Goal: Information Seeking & Learning: Understand process/instructions

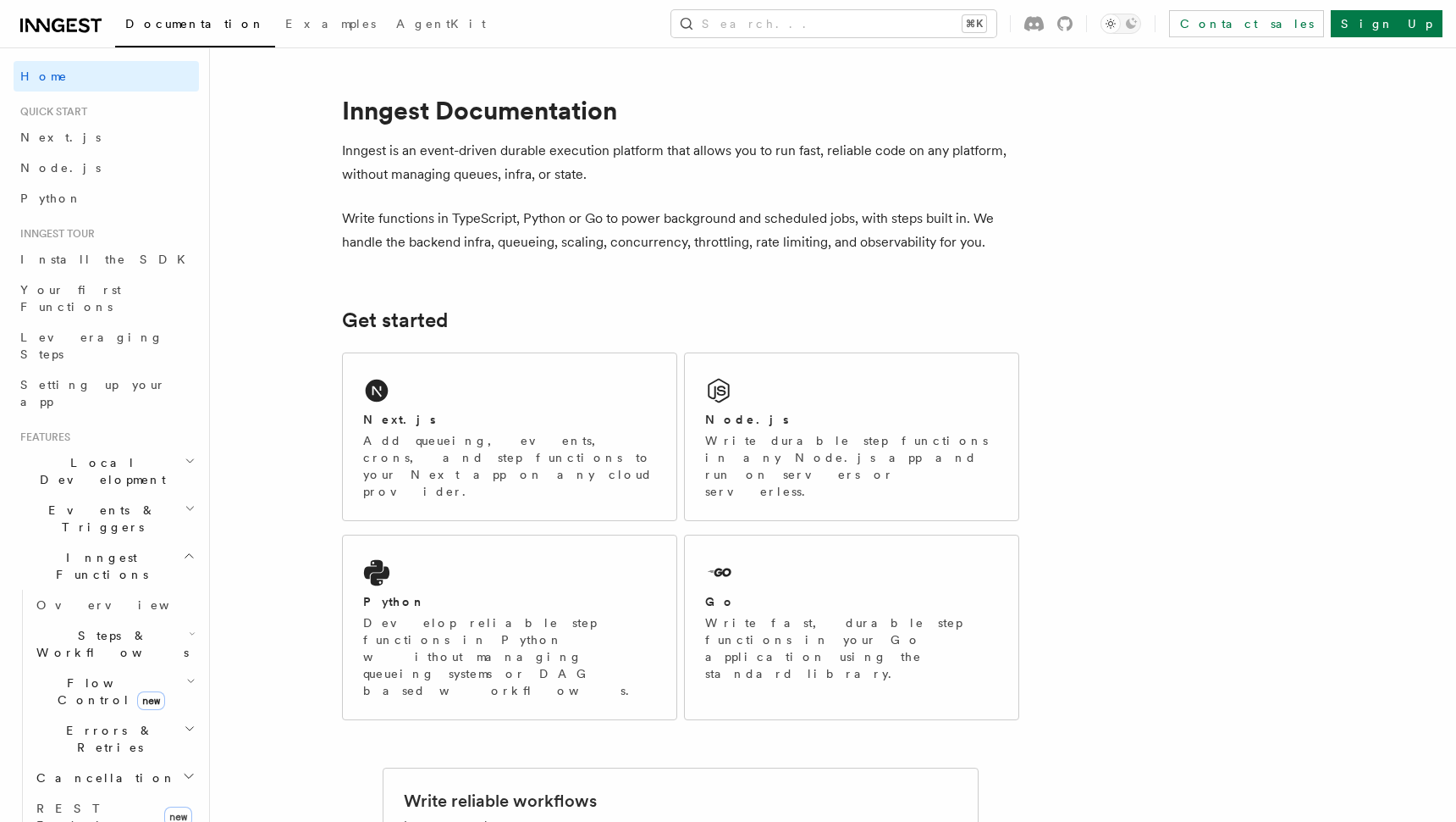
click at [502, 400] on div "Next.js Add queueing, events, crons, and step functions to your Next app on any…" at bounding box center [509, 436] width 334 height 166
click at [727, 393] on icon at bounding box center [718, 390] width 27 height 27
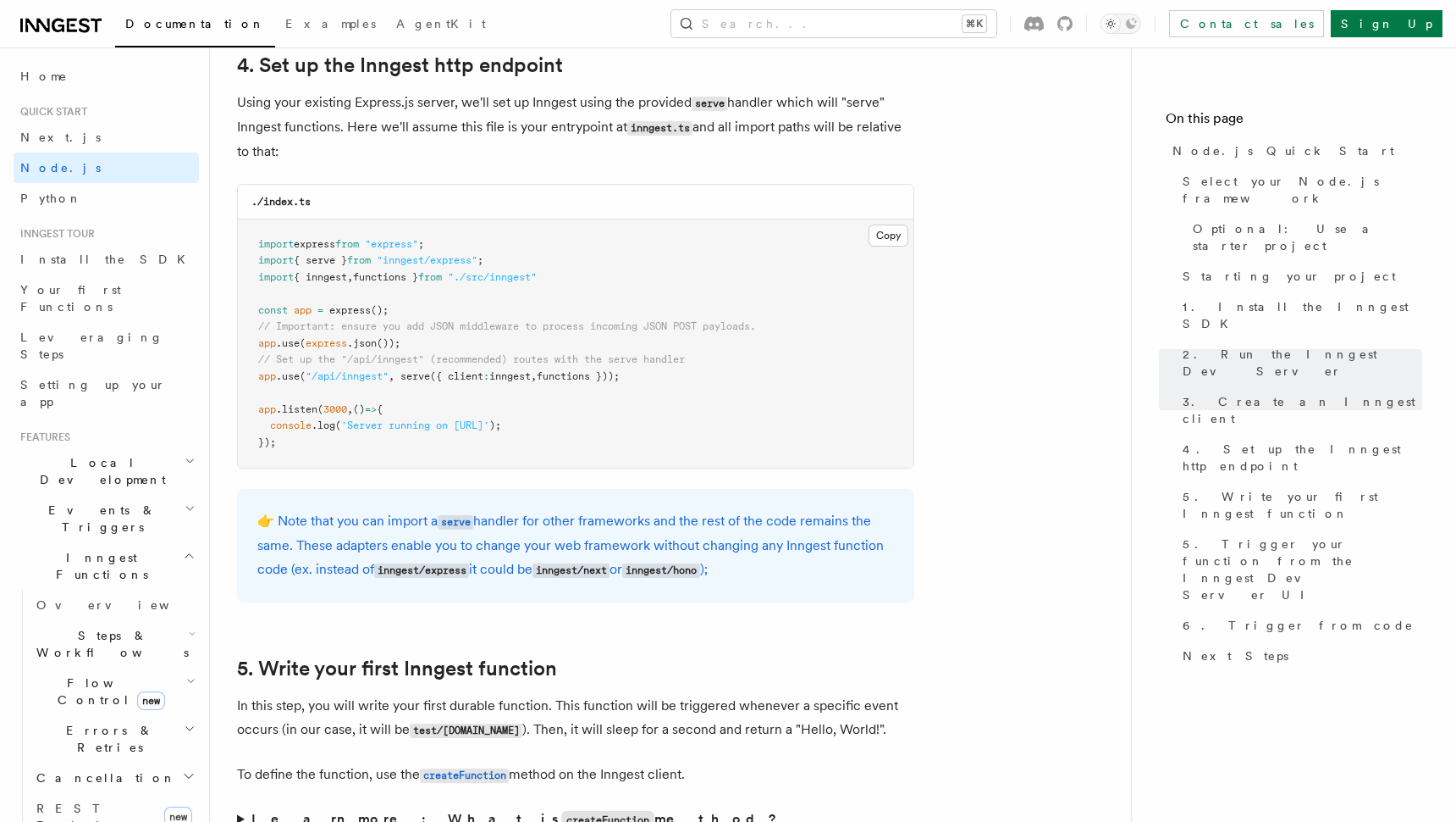
scroll to position [2590, 0]
click at [76, 133] on link "Next.js" at bounding box center [106, 136] width 185 height 30
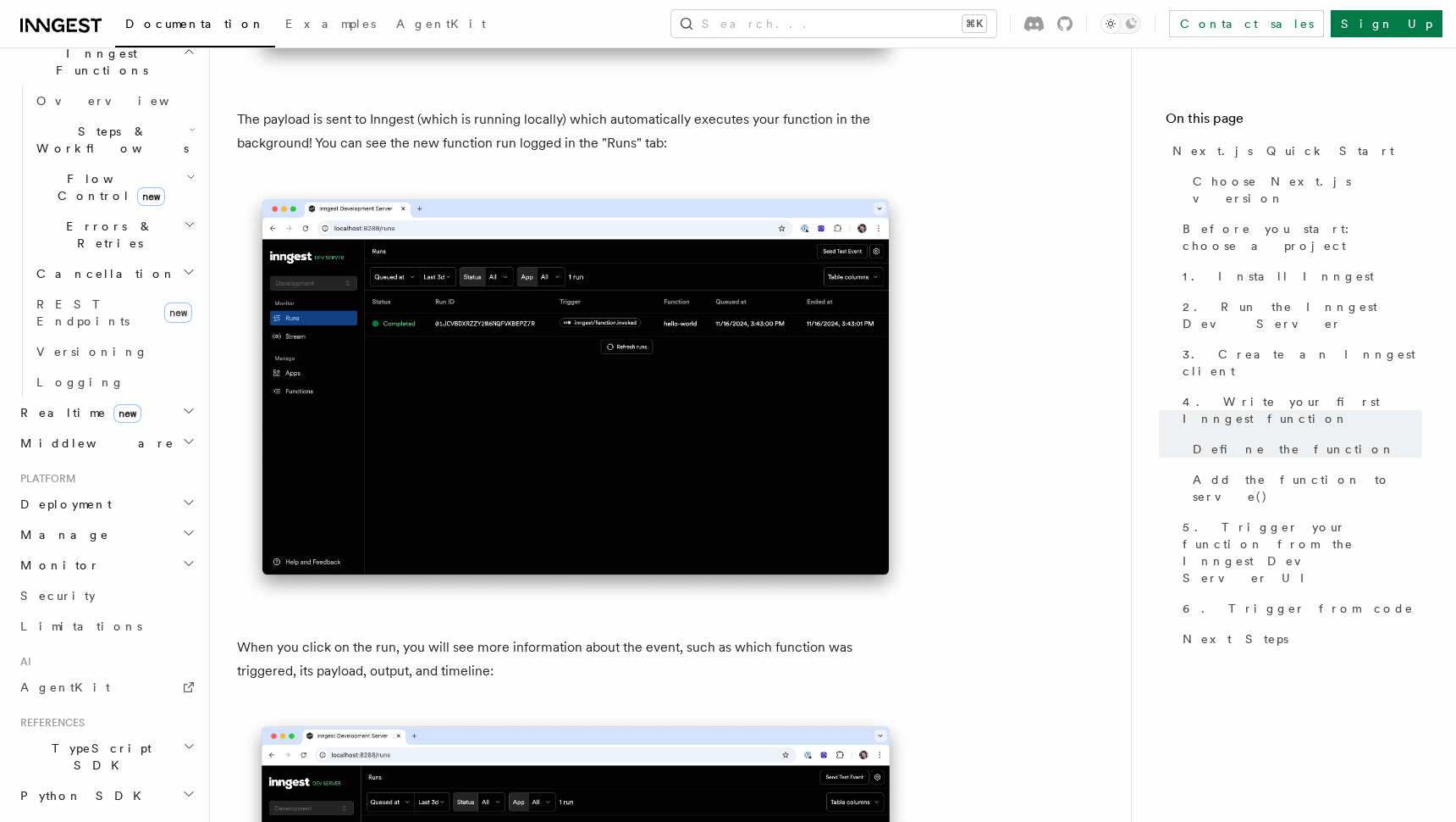
scroll to position [568, 0]
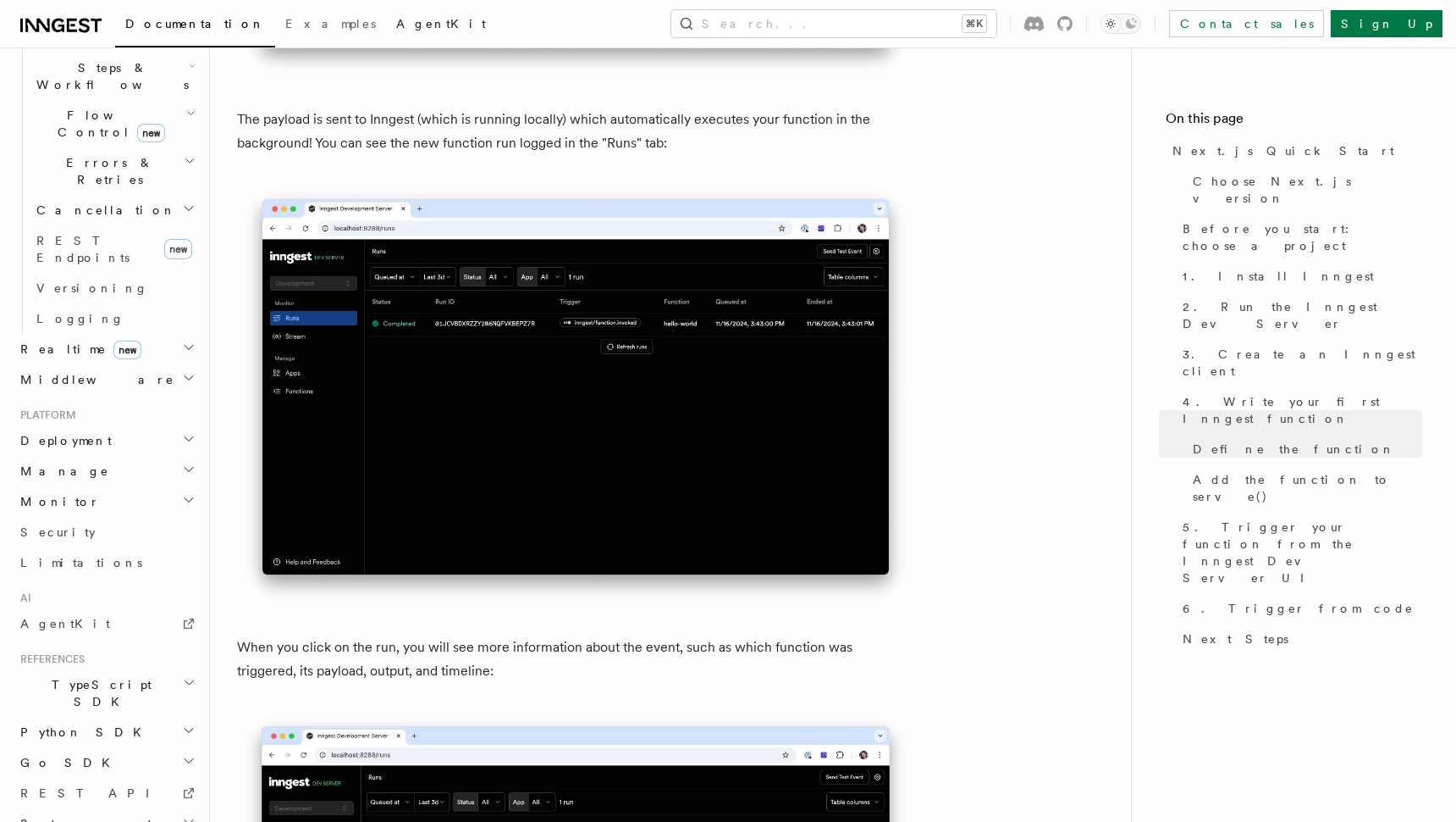
click at [397, 28] on span "AgentKit" at bounding box center [441, 24] width 90 height 14
